Goal: Task Accomplishment & Management: Manage account settings

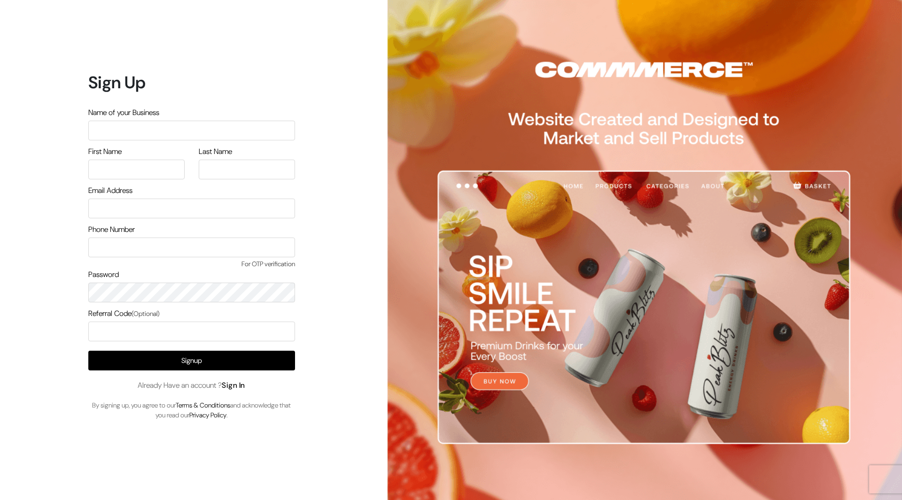
click at [242, 386] on link "Sign In" at bounding box center [233, 386] width 23 height 10
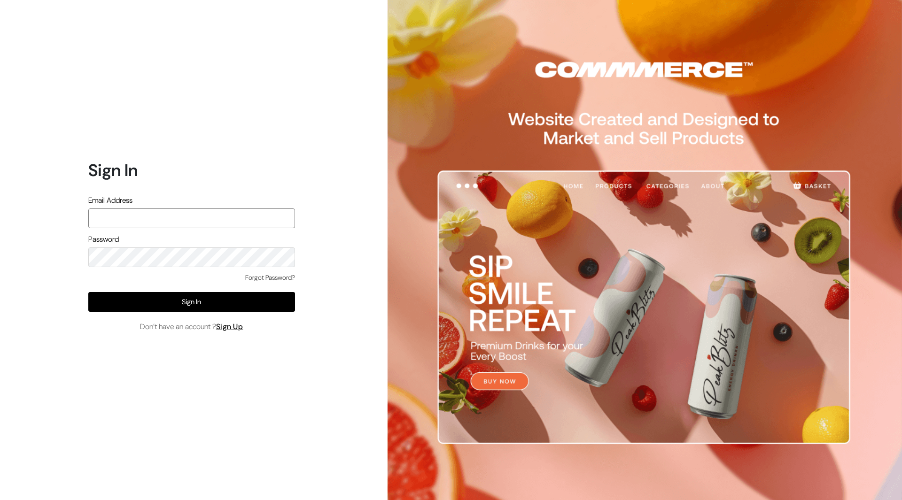
click at [160, 211] on input "text" at bounding box center [191, 219] width 207 height 20
type input "mayank@commmerce.com"
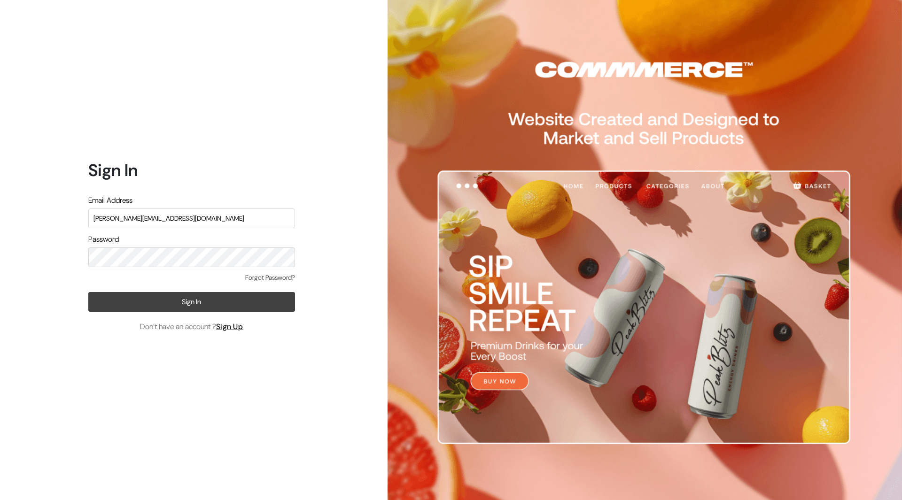
click at [185, 301] on button "Sign In" at bounding box center [191, 302] width 207 height 20
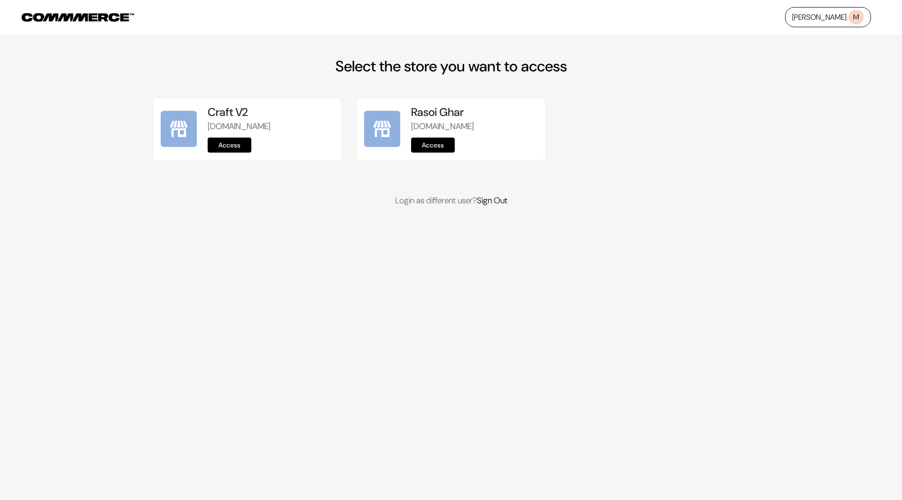
click at [239, 144] on link "Access" at bounding box center [230, 145] width 44 height 15
click at [230, 148] on link "Access" at bounding box center [230, 145] width 44 height 15
